Goal: Transaction & Acquisition: Purchase product/service

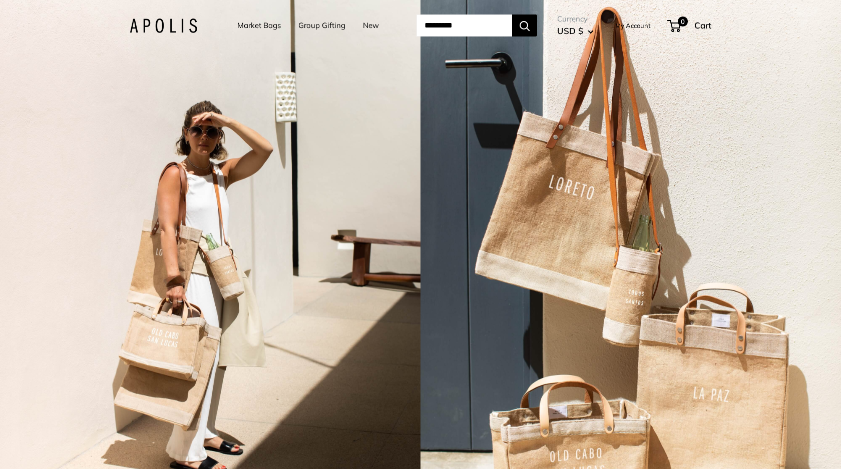
click at [249, 27] on link "Market Bags" at bounding box center [259, 26] width 44 height 14
click at [267, 29] on link "Market Bags" at bounding box center [259, 26] width 44 height 14
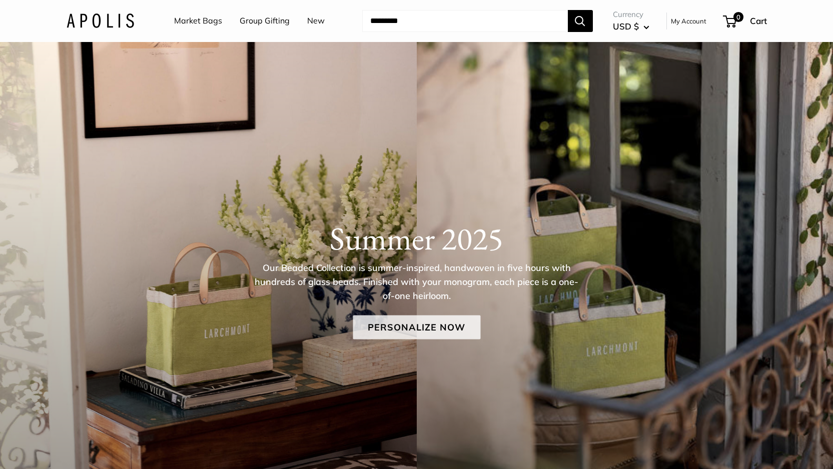
click at [462, 334] on link "Personalize Now" at bounding box center [417, 327] width 128 height 24
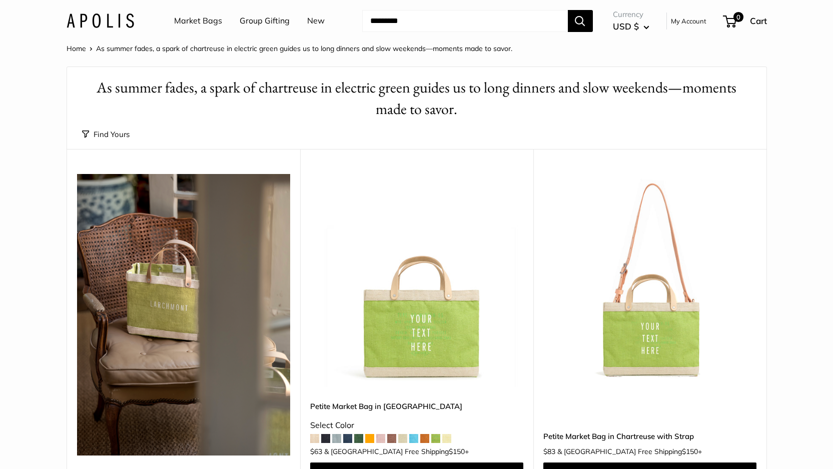
click at [0, 0] on img at bounding box center [0, 0] width 0 height 0
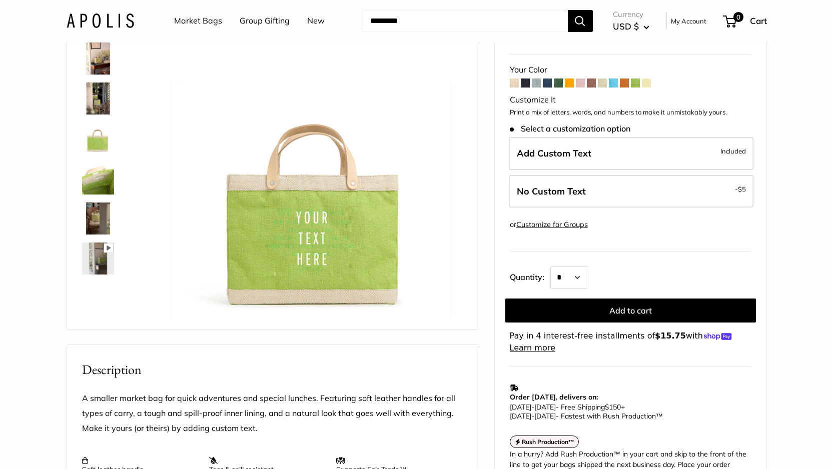
scroll to position [80, 0]
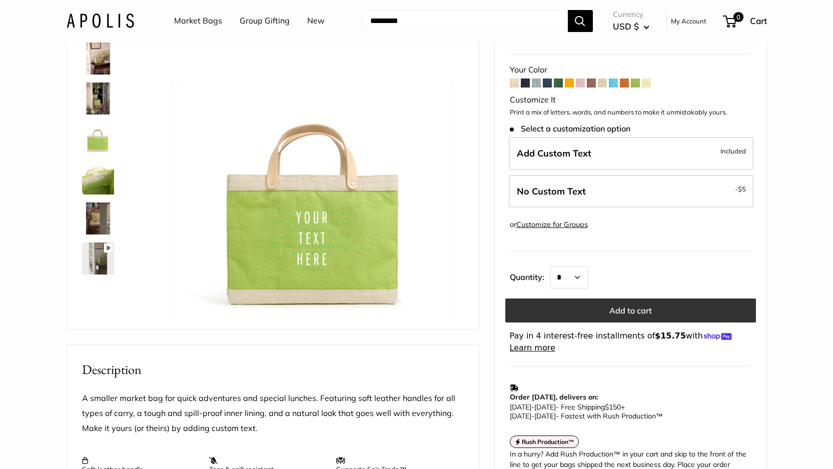
click at [614, 299] on button "Add to cart" at bounding box center [630, 311] width 251 height 24
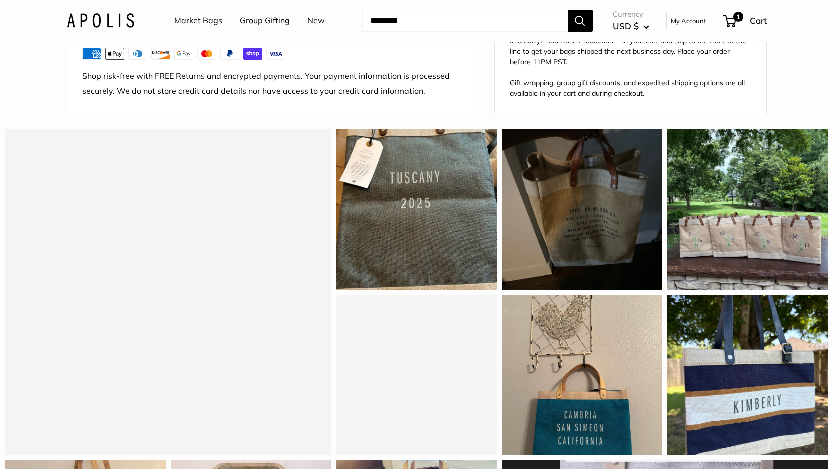
scroll to position [602, 0]
